Goal: Complete application form: Complete application form

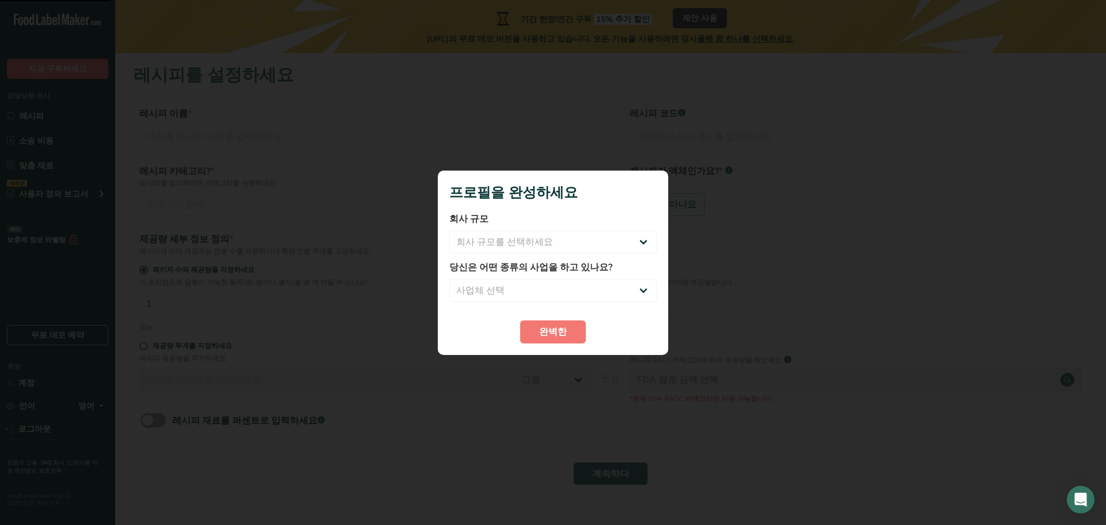
click at [587, 220] on label "회사 규모" at bounding box center [552, 219] width 207 height 14
click at [591, 236] on select "회사 규모를 선택하세요 Fewer than 10 Employees 10 to 50 Employees 51 to 500 Employees Ove…" at bounding box center [552, 241] width 207 height 23
select select "1"
click at [449, 230] on select "회사 규모를 선택하세요 Fewer than 10 Employees 10 to 50 Employees 51 to 500 Employees Ove…" at bounding box center [552, 241] width 207 height 23
click at [534, 287] on select "사업체 선택 Packaged Food Manufacturer Restaurant & Cafe Bakery Meal Plans & Caterin…" at bounding box center [552, 290] width 207 height 23
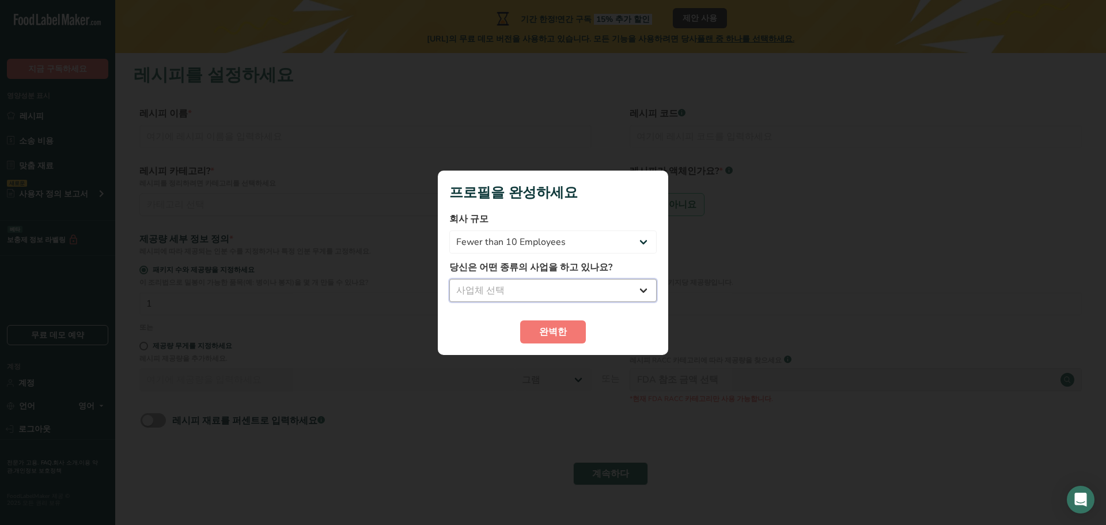
select select "1"
click at [449, 279] on select "사업체 선택 Packaged Food Manufacturer Restaurant & Cafe Bakery Meal Plans & Caterin…" at bounding box center [552, 290] width 207 height 23
click at [536, 322] on button "완벽한" at bounding box center [553, 331] width 66 height 23
